Goal: Task Accomplishment & Management: Complete application form

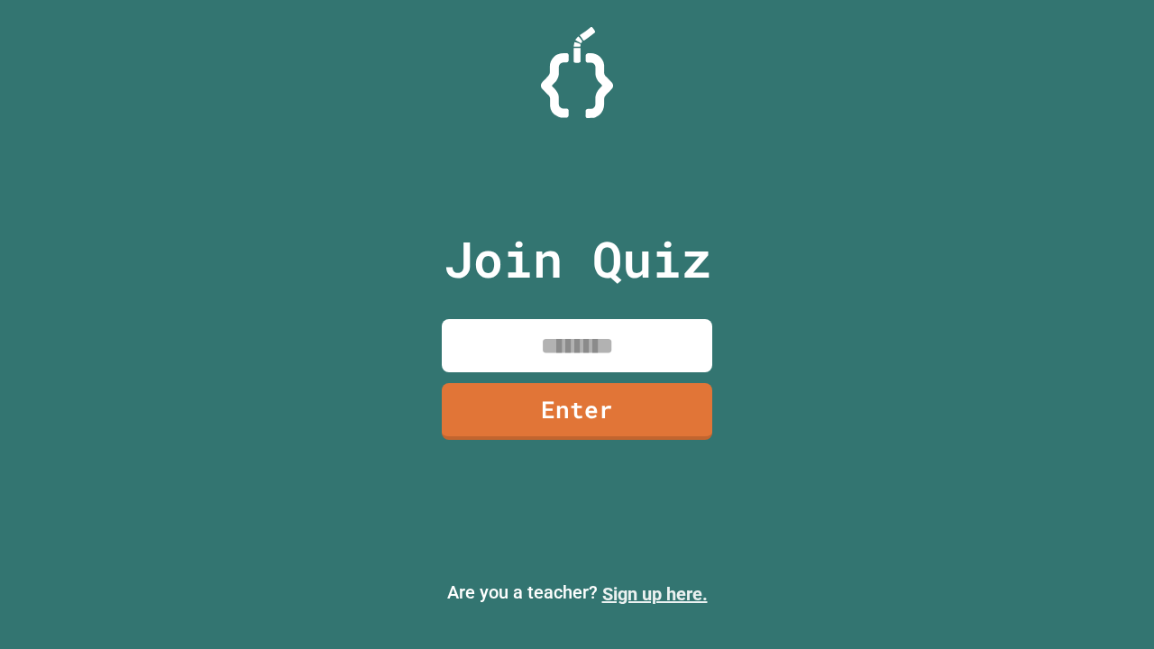
click at [655, 594] on link "Sign up here." at bounding box center [654, 594] width 105 height 22
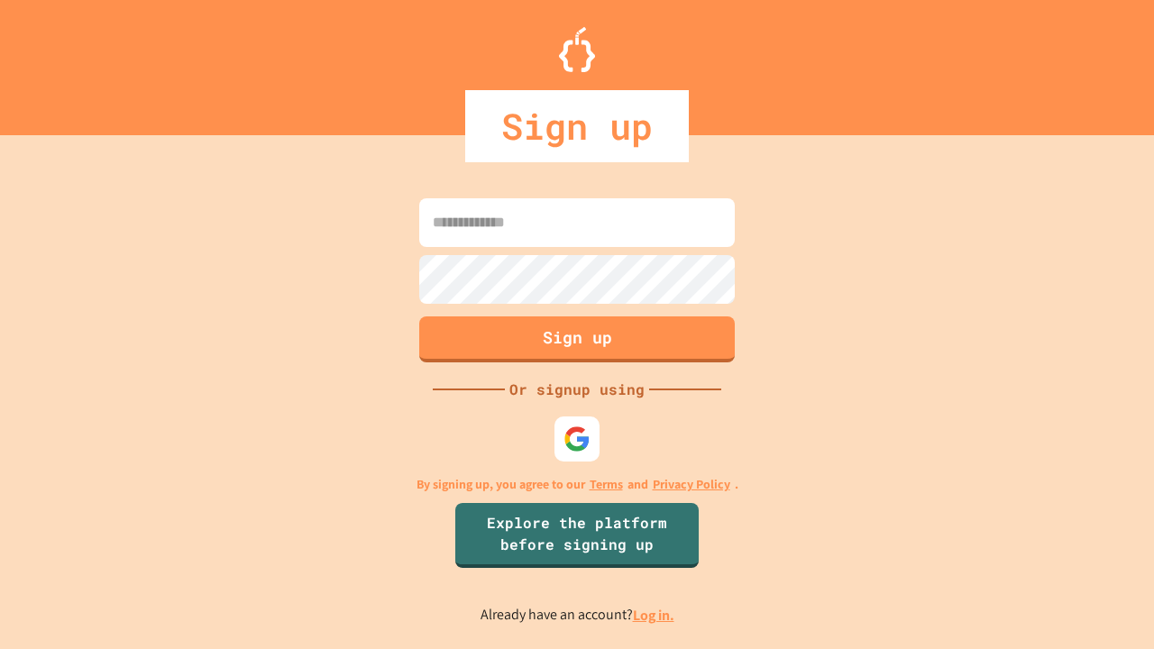
click at [655, 615] on link "Log in." at bounding box center [653, 615] width 41 height 19
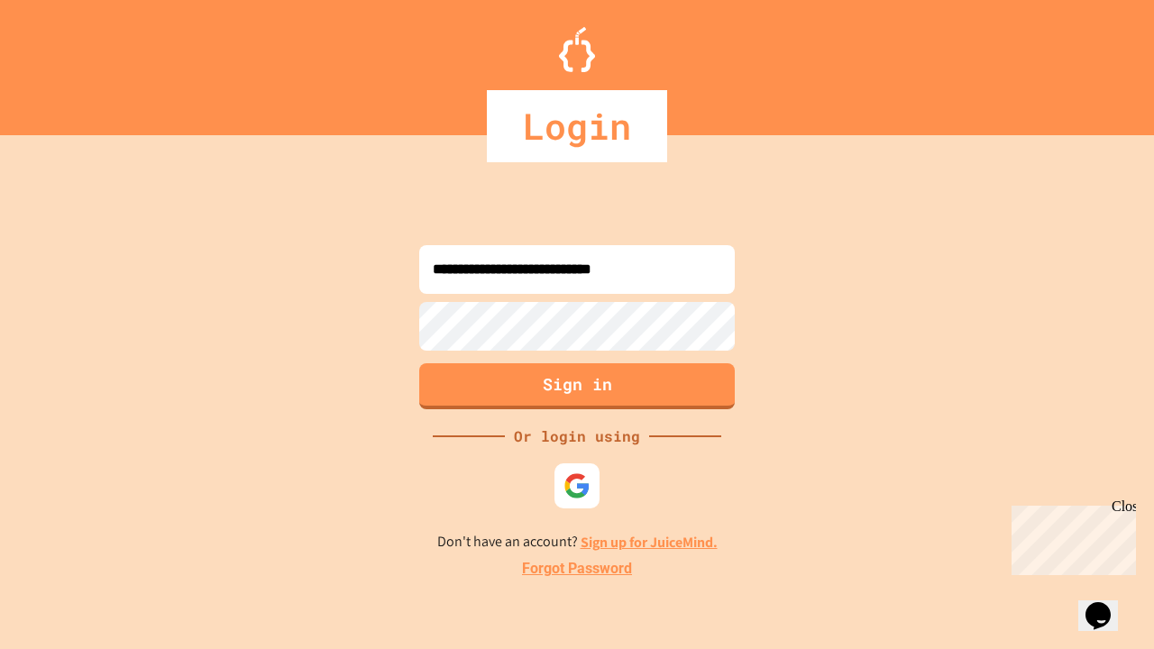
type input "**********"
